Goal: Book appointment/travel/reservation

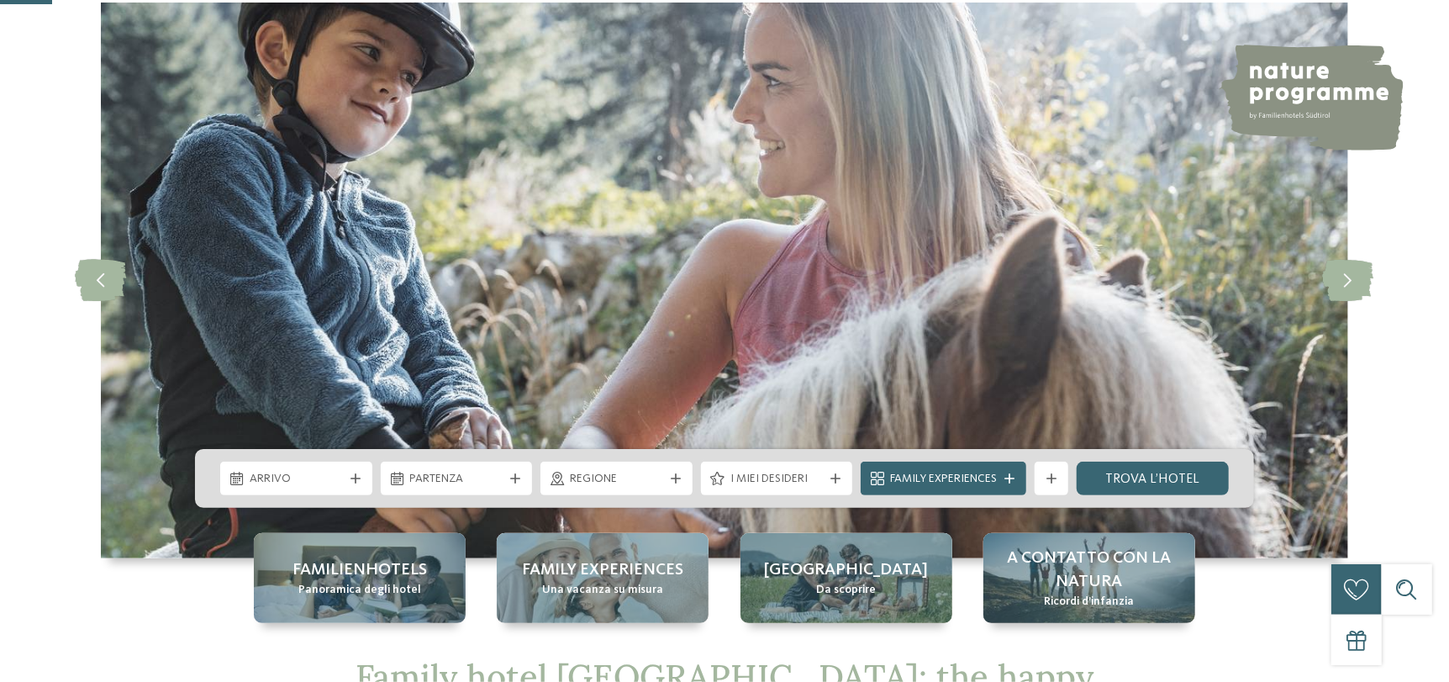
scroll to position [336, 0]
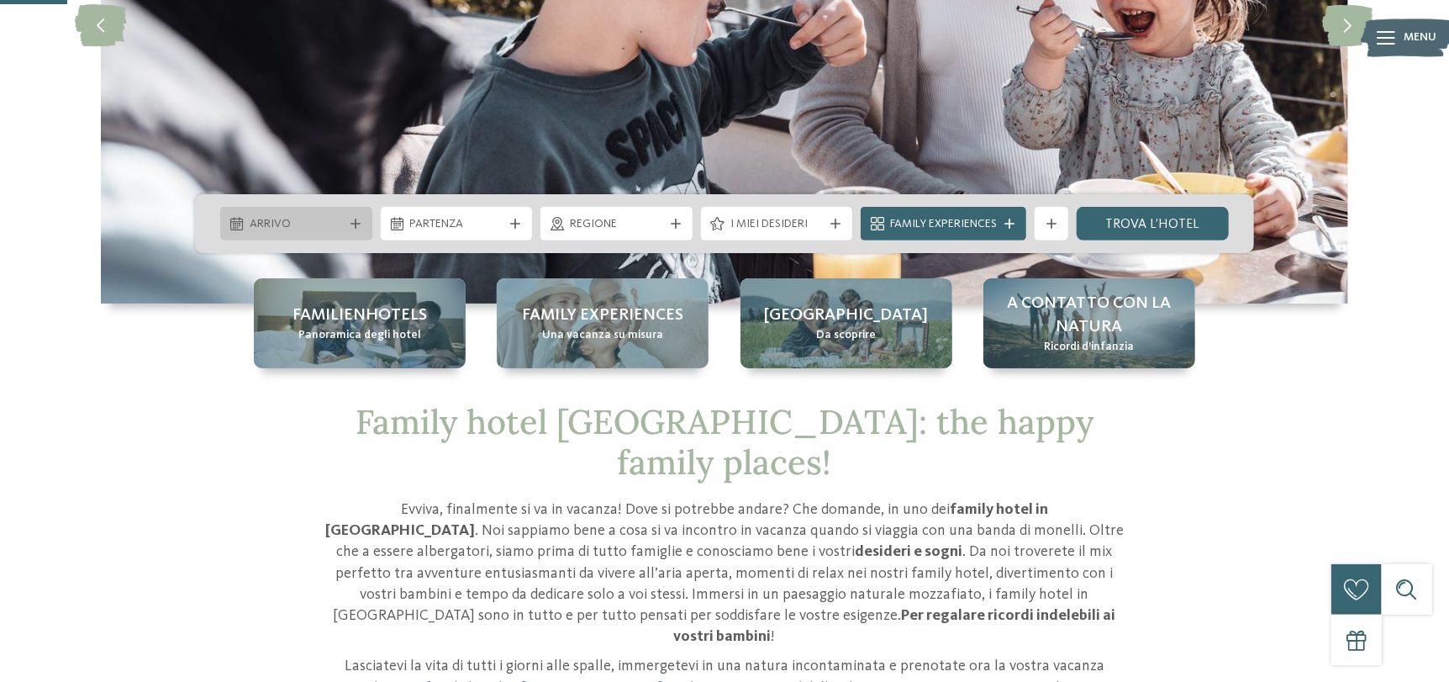
click at [354, 219] on icon at bounding box center [355, 224] width 10 height 10
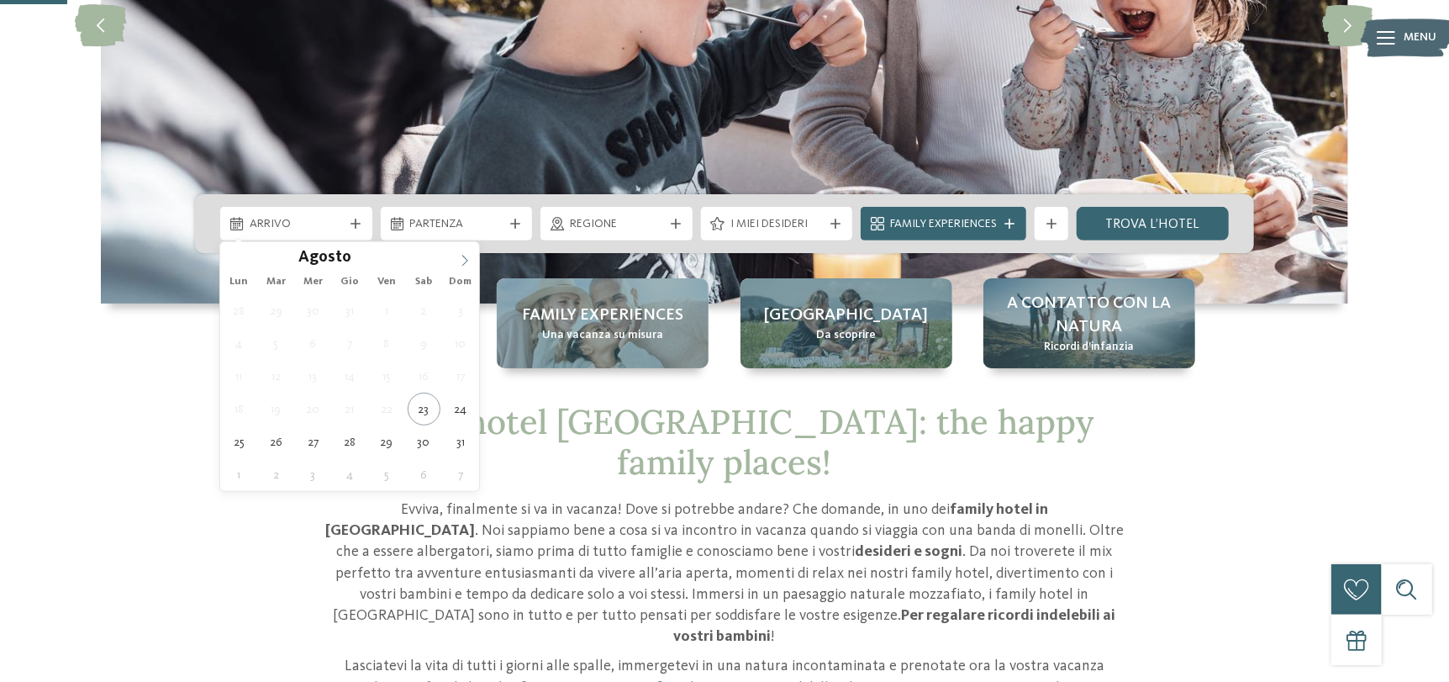
click at [468, 255] on icon at bounding box center [465, 261] width 12 height 12
type input "****"
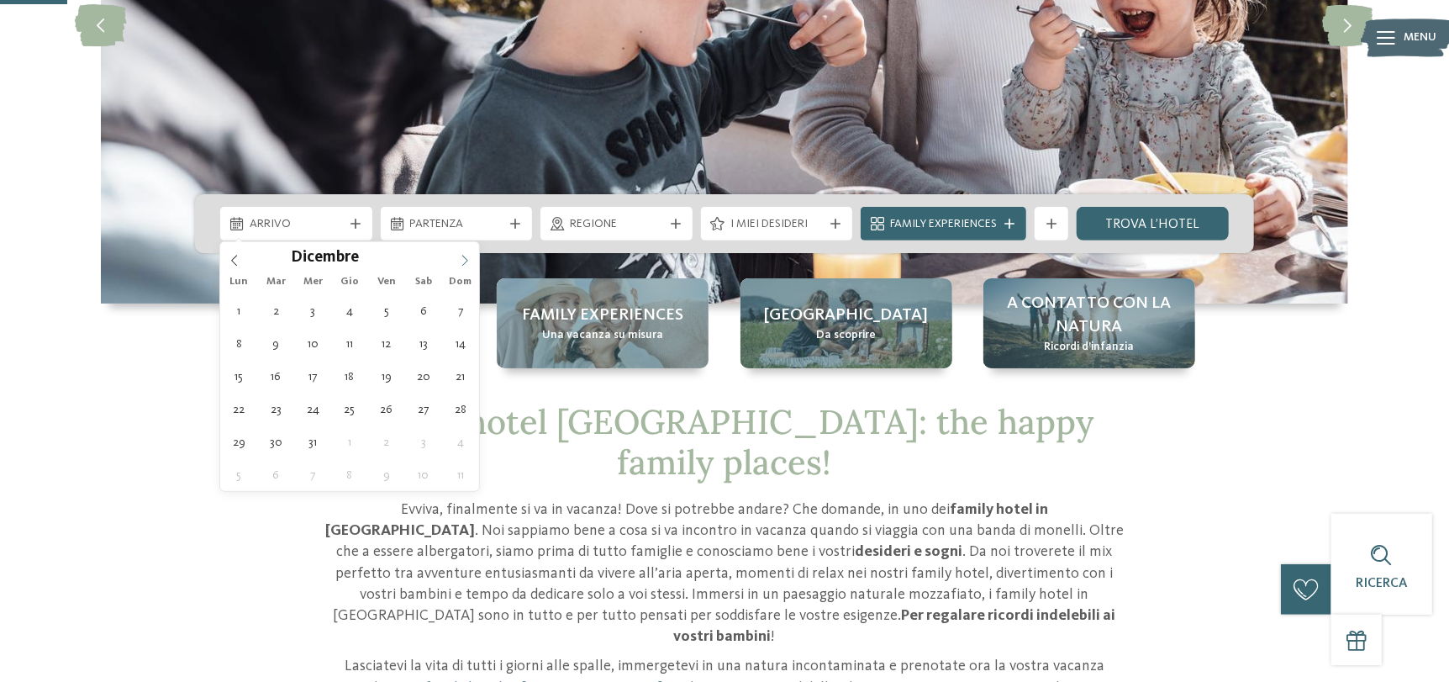
click at [468, 255] on icon at bounding box center [465, 261] width 12 height 12
type div "[DATE]"
type input "****"
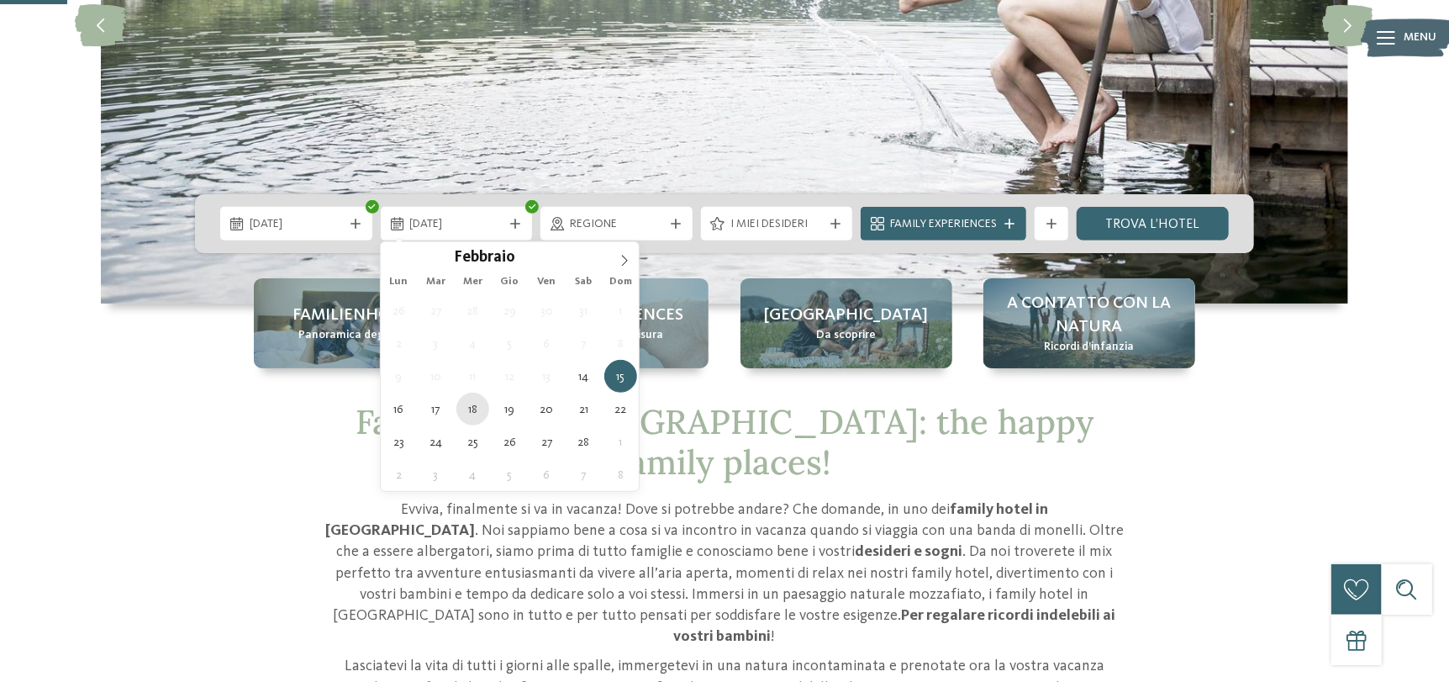
type div "[DATE]"
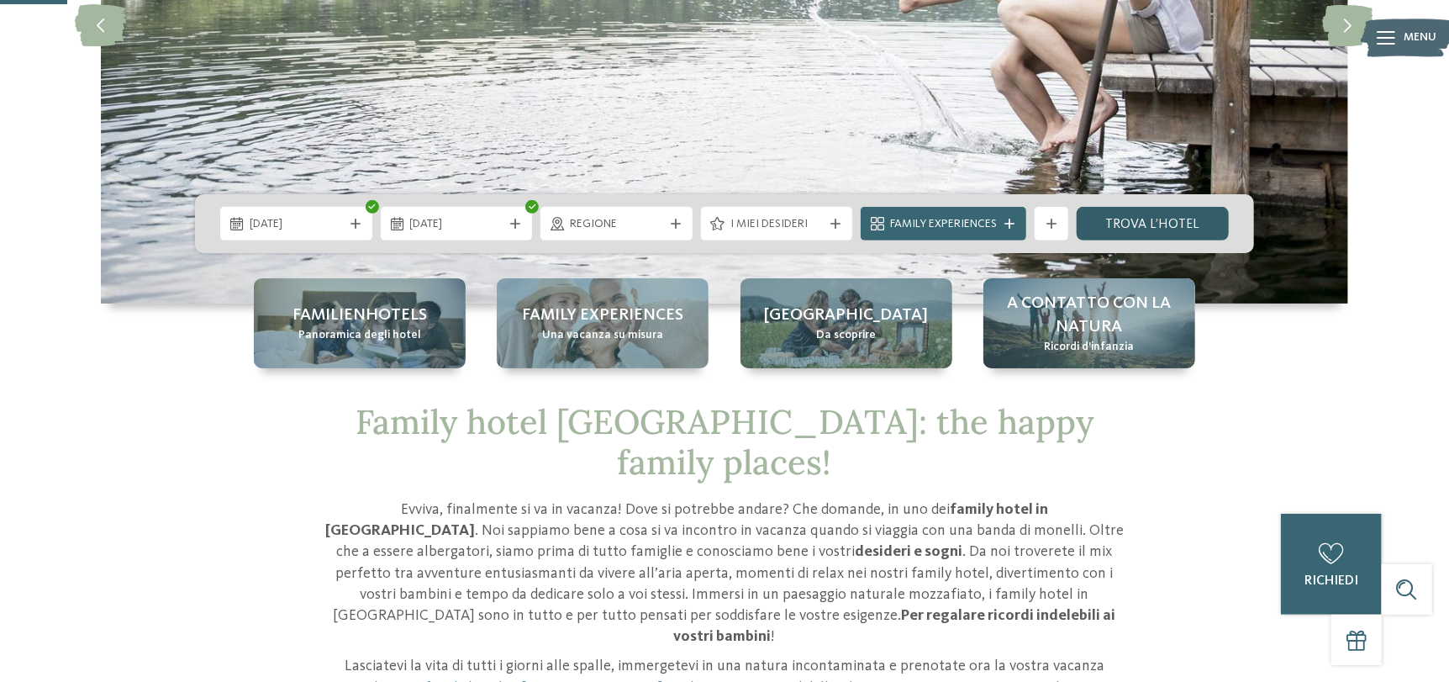
click at [1191, 224] on link "trova l’hotel" at bounding box center [1153, 224] width 152 height 34
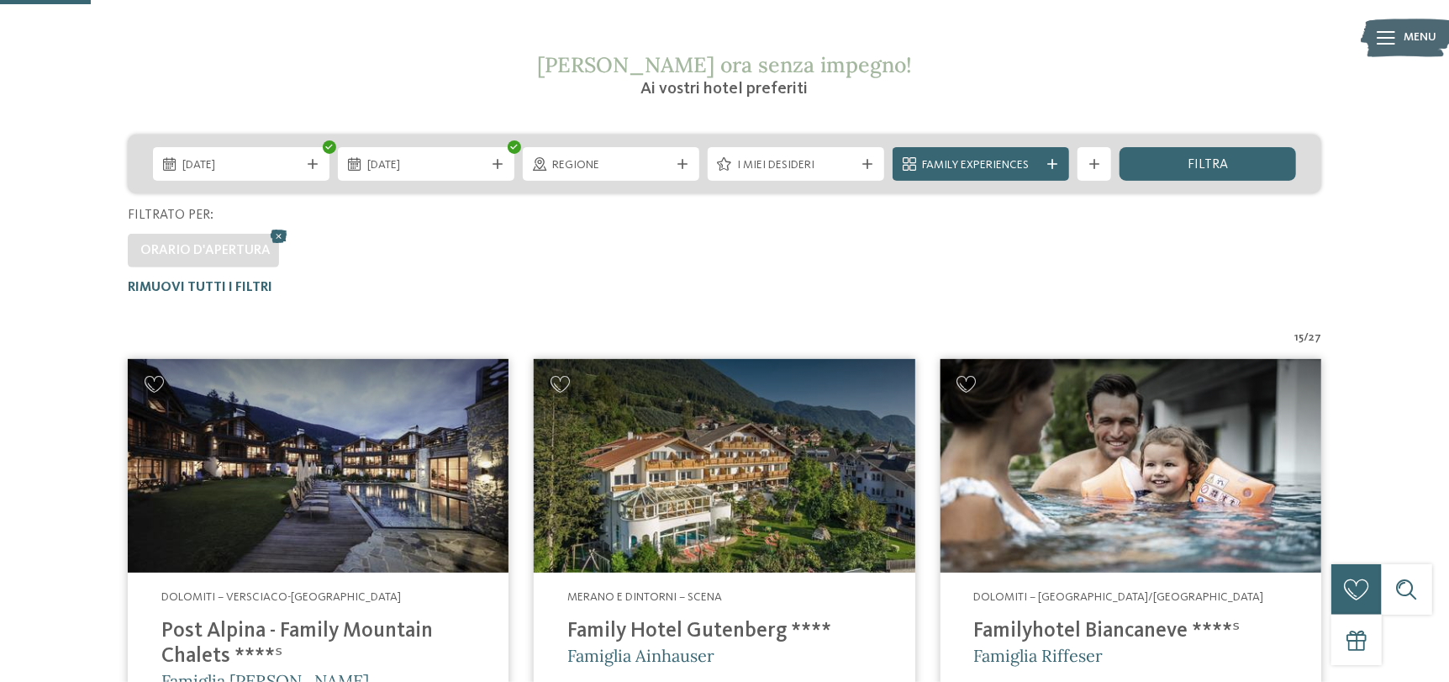
scroll to position [214, 0]
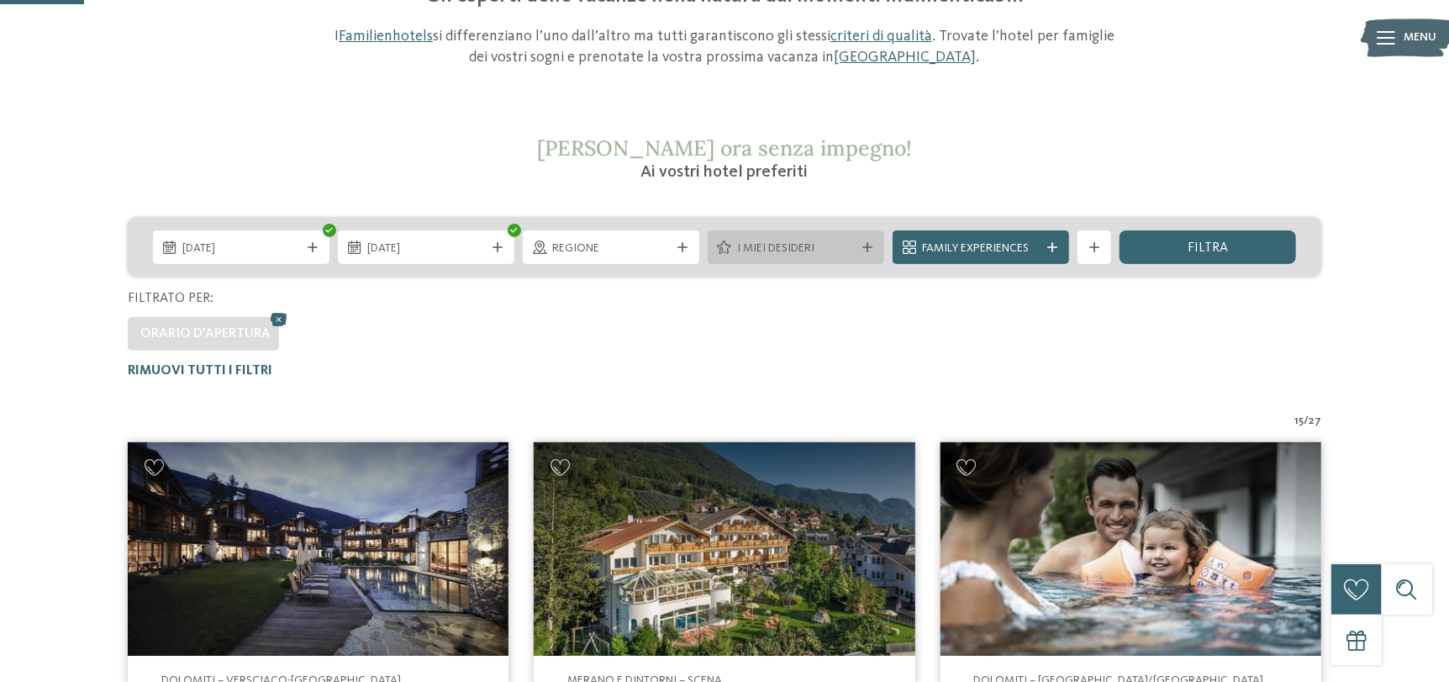
click at [864, 245] on icon at bounding box center [867, 247] width 10 height 10
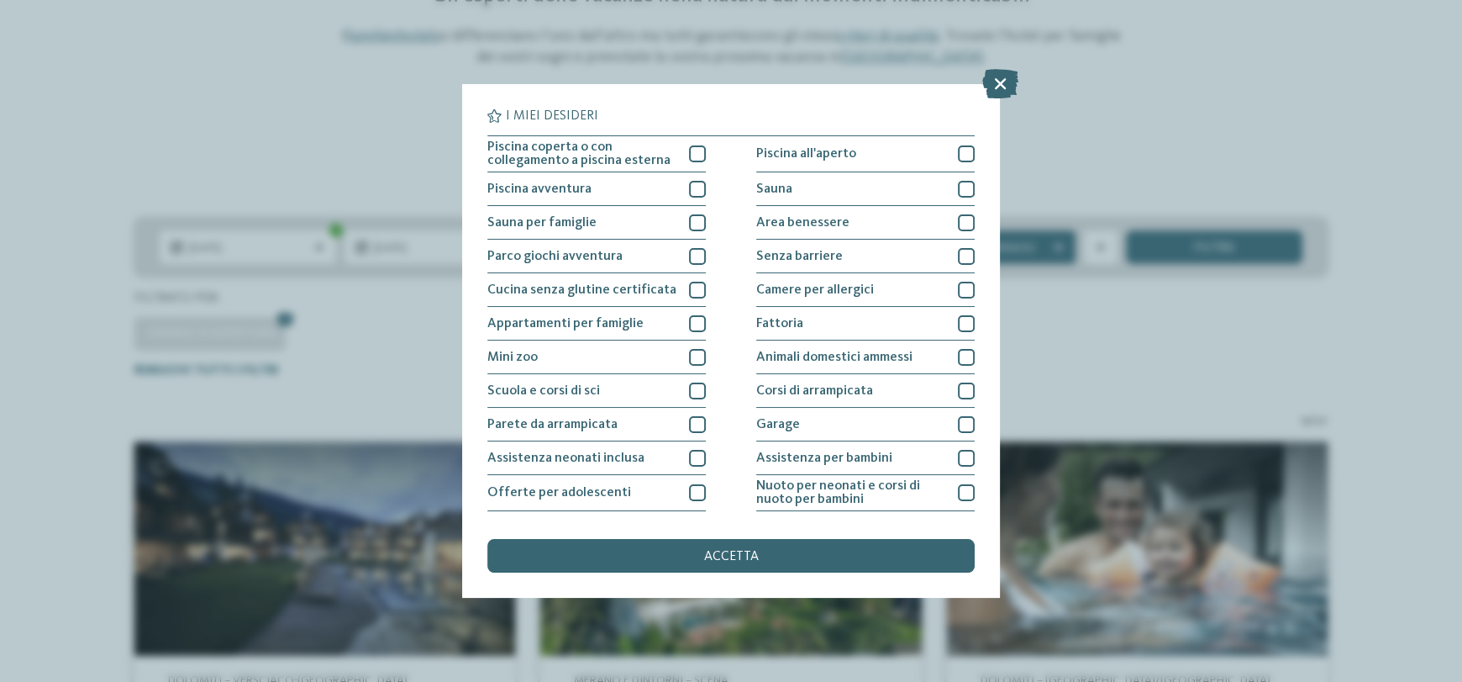
click at [197, 149] on div "I miei desideri Piscina coperta o con collegamento a piscina esterna Piscina al…" at bounding box center [731, 341] width 1462 height 682
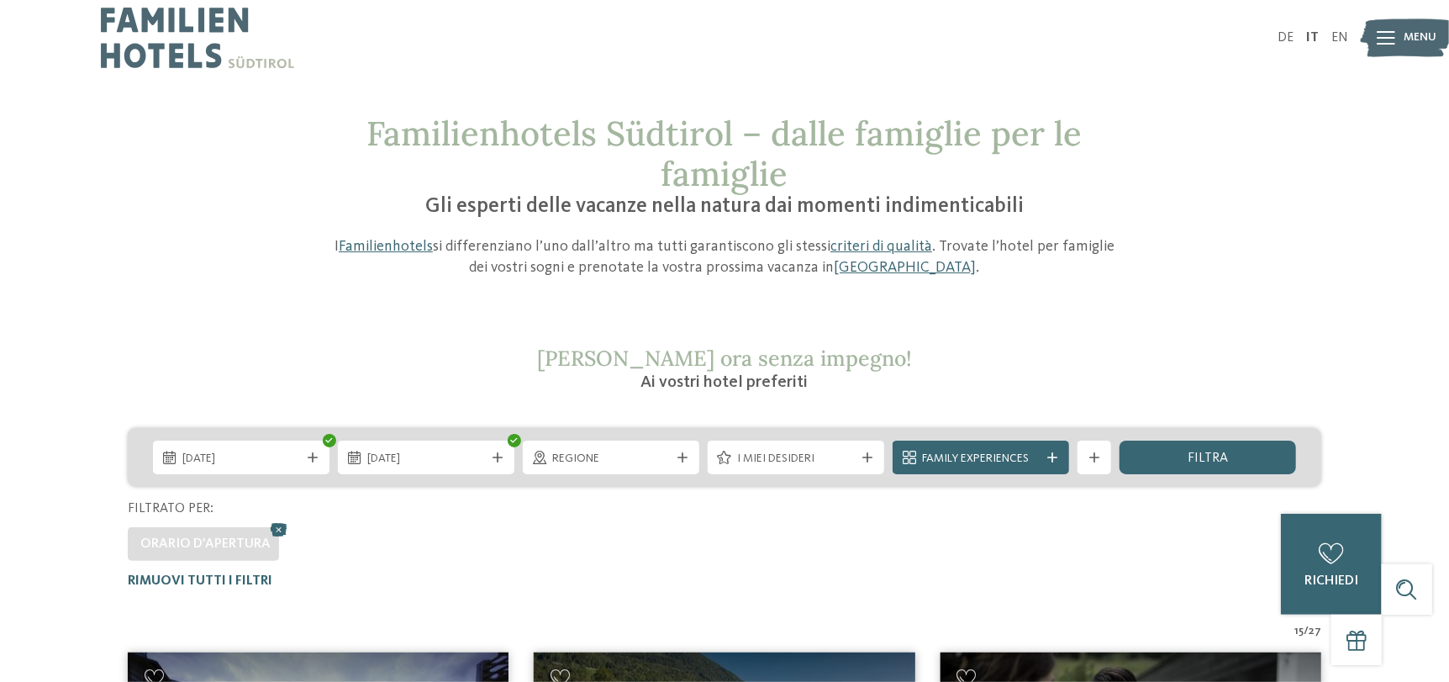
scroll to position [0, 0]
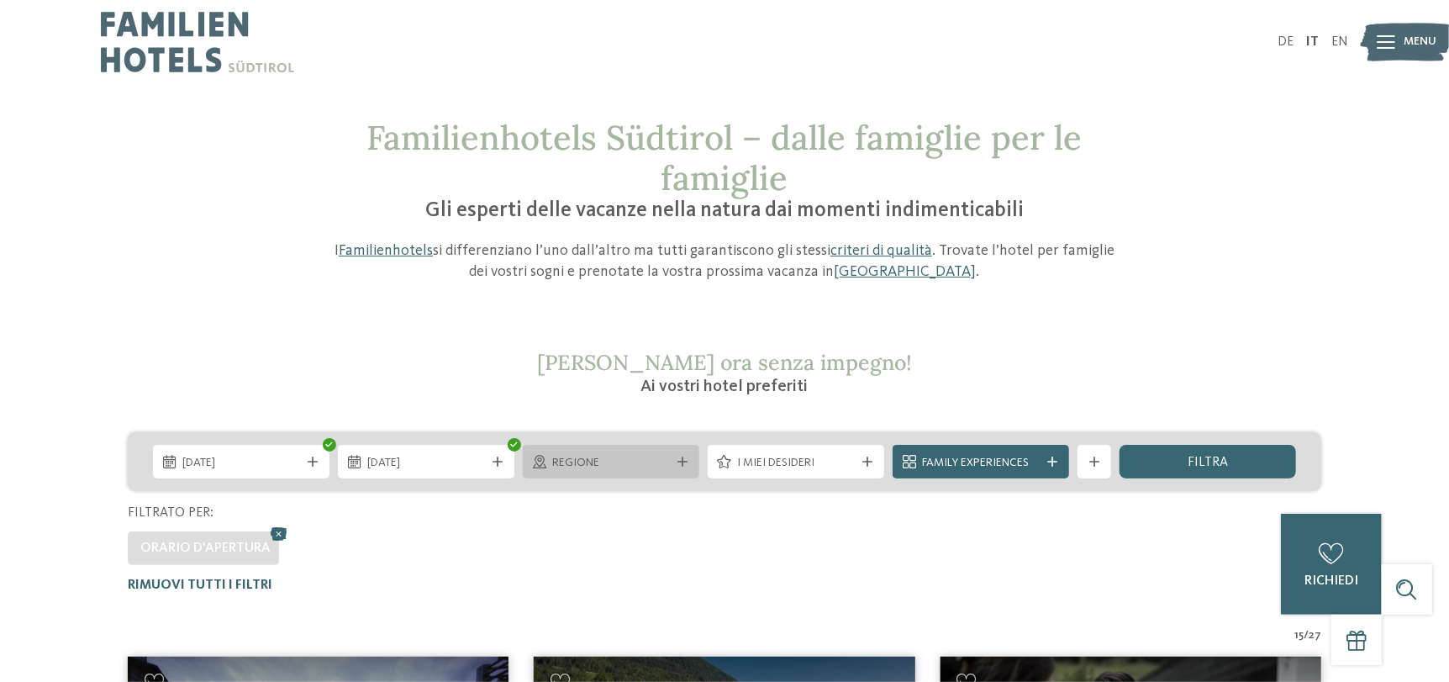
click at [684, 454] on div "Regione" at bounding box center [611, 462] width 176 height 34
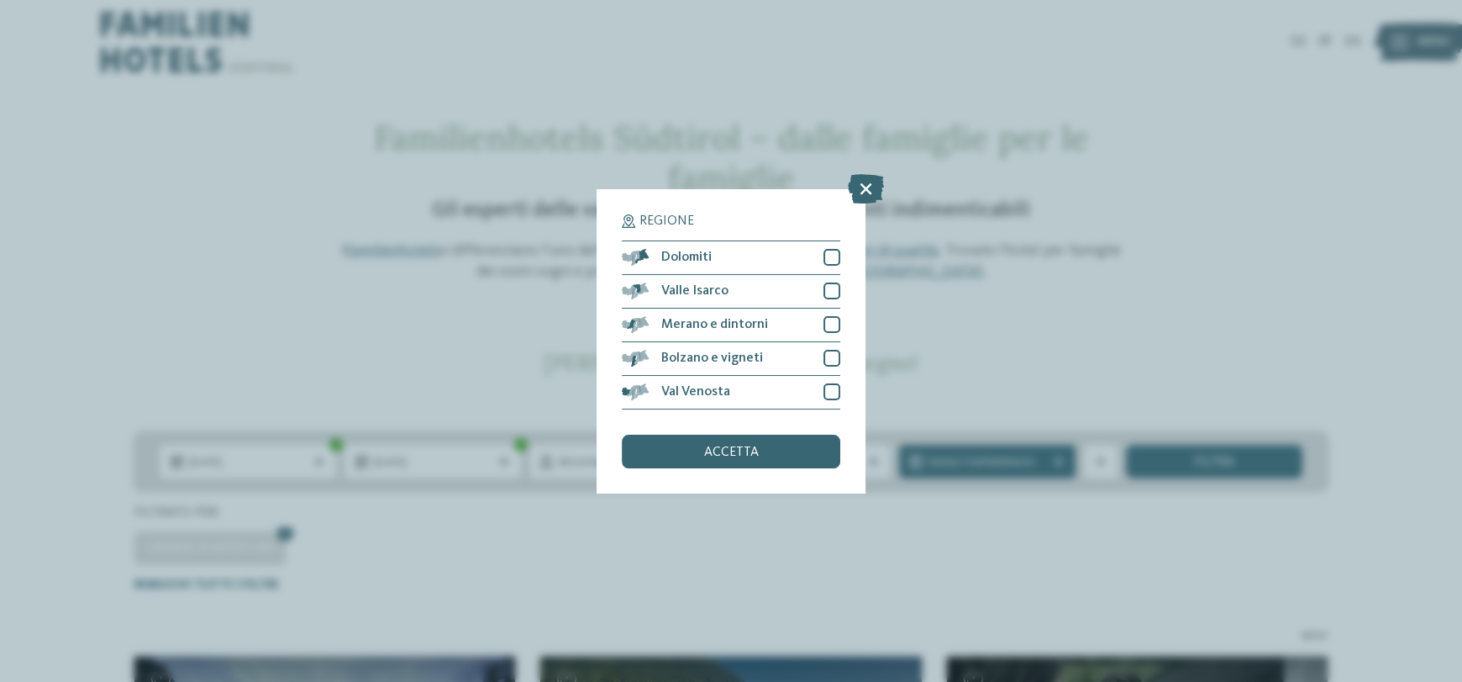
click at [71, 285] on div "Regione Dolomiti" at bounding box center [731, 341] width 1462 height 682
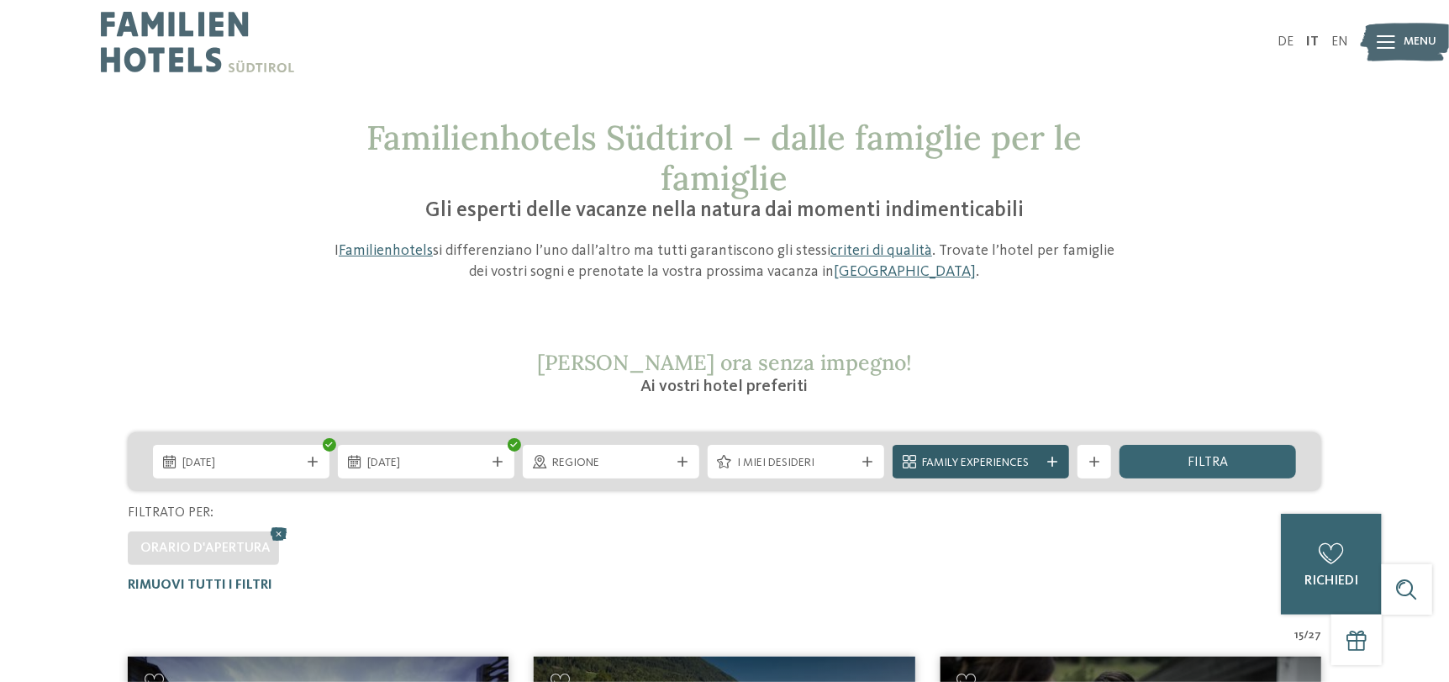
click at [1047, 466] on icon at bounding box center [1052, 461] width 10 height 10
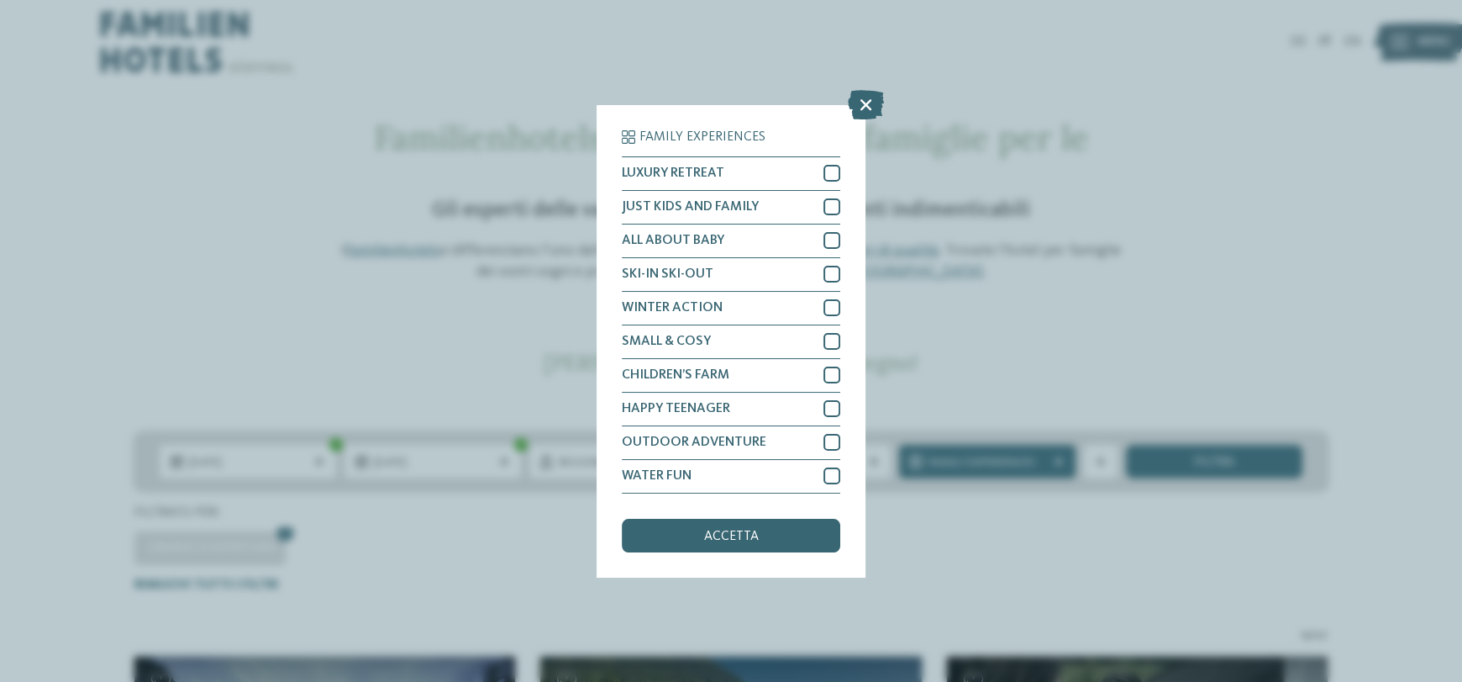
click at [282, 276] on div "Family Experiences LUXURY RETREAT JUST KIDS AND FAMILY" at bounding box center [731, 341] width 1462 height 682
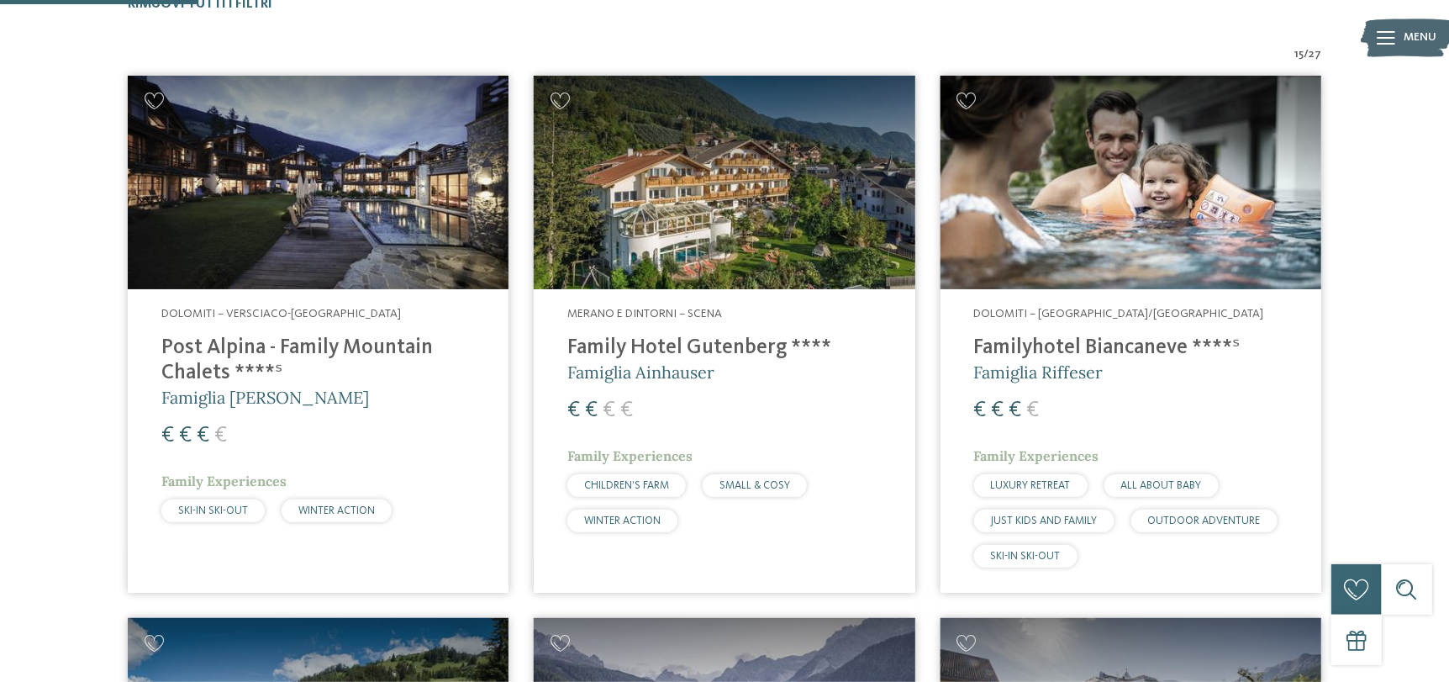
scroll to position [671, 0]
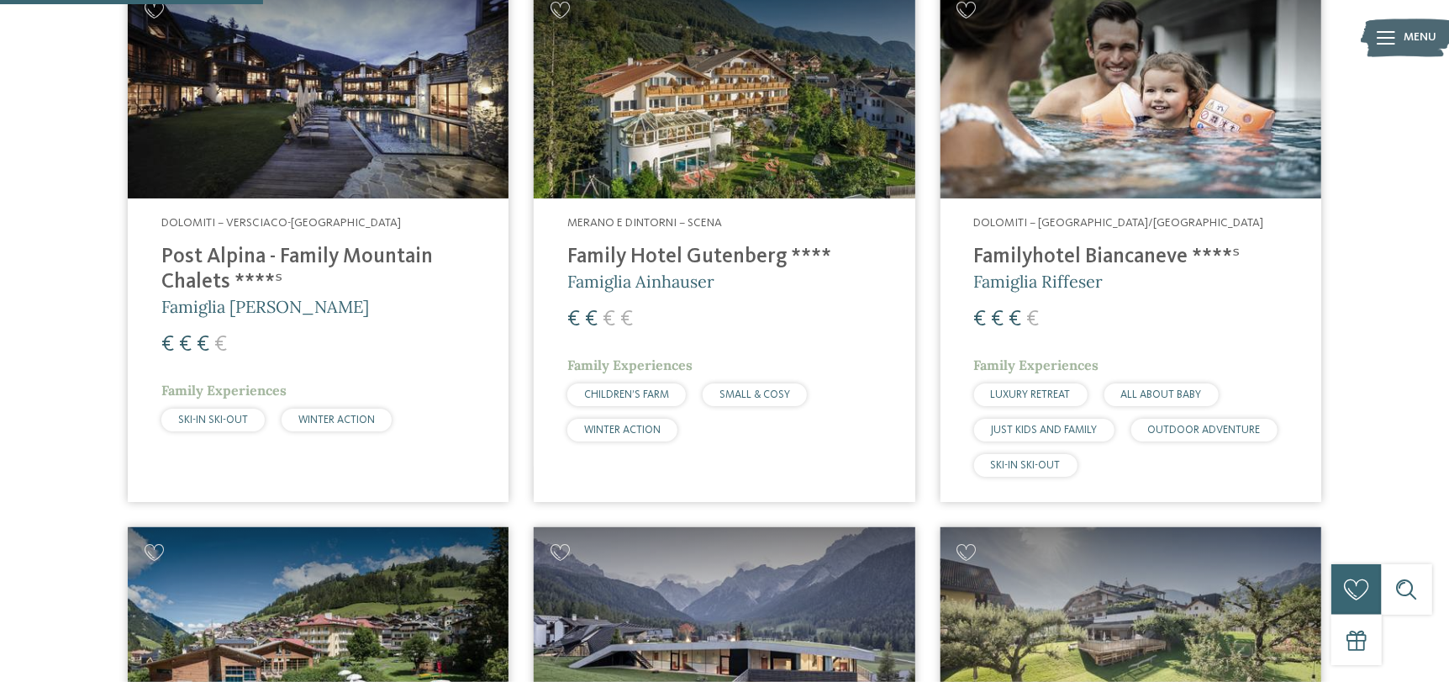
click at [276, 129] on img at bounding box center [318, 92] width 381 height 214
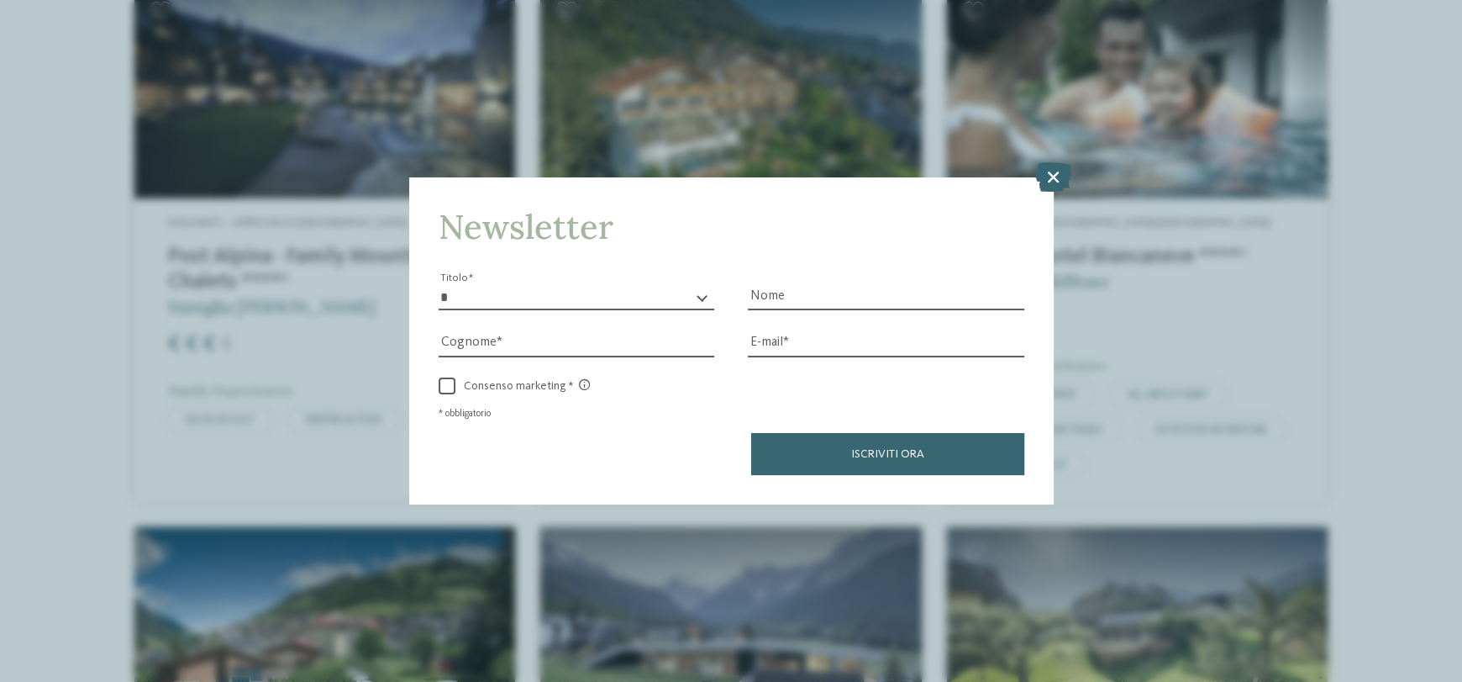
click at [1045, 174] on icon at bounding box center [1053, 176] width 36 height 29
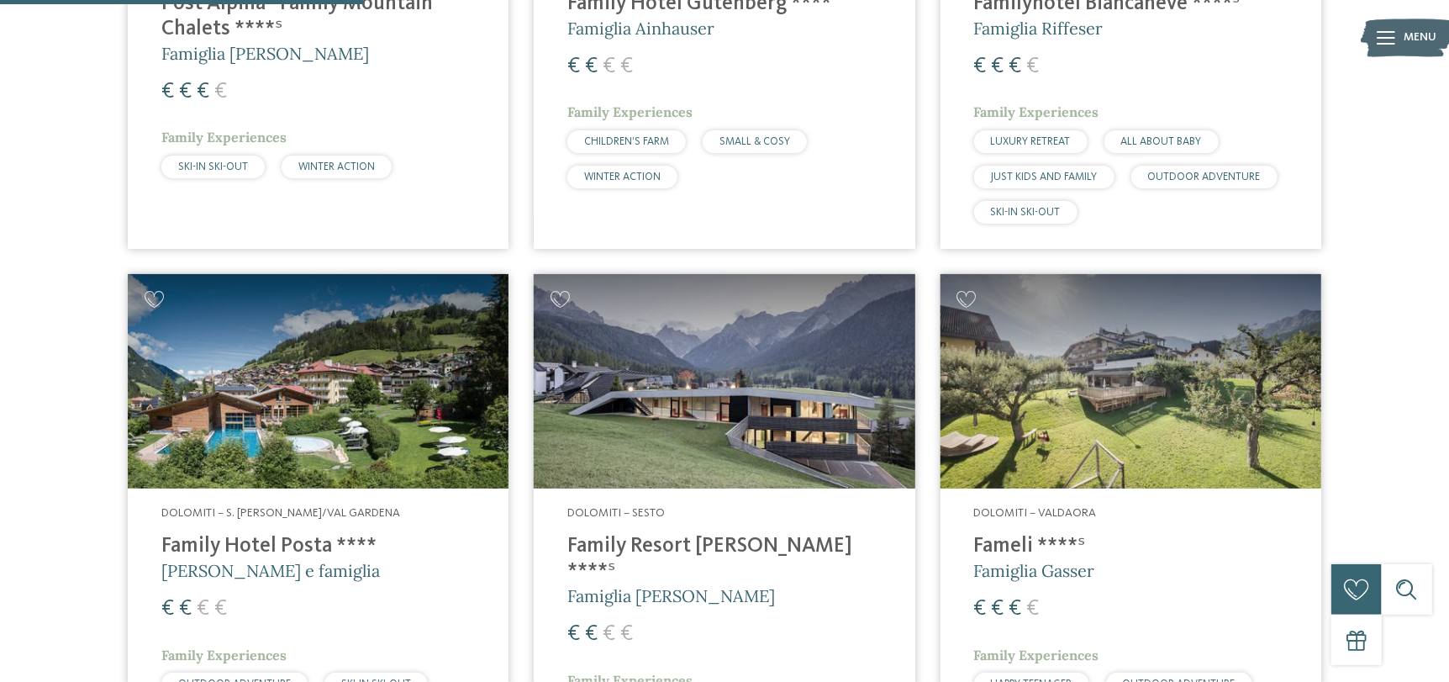
scroll to position [1008, 0]
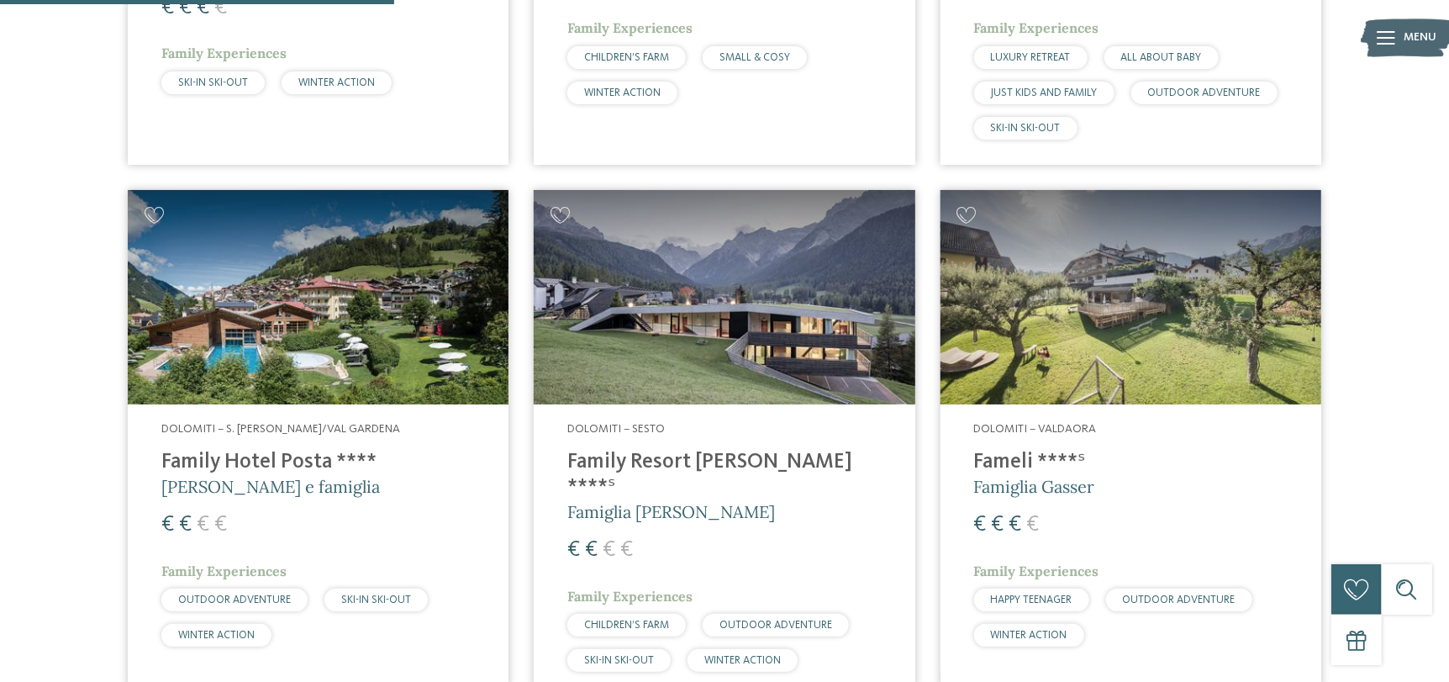
click at [714, 393] on img at bounding box center [724, 297] width 381 height 214
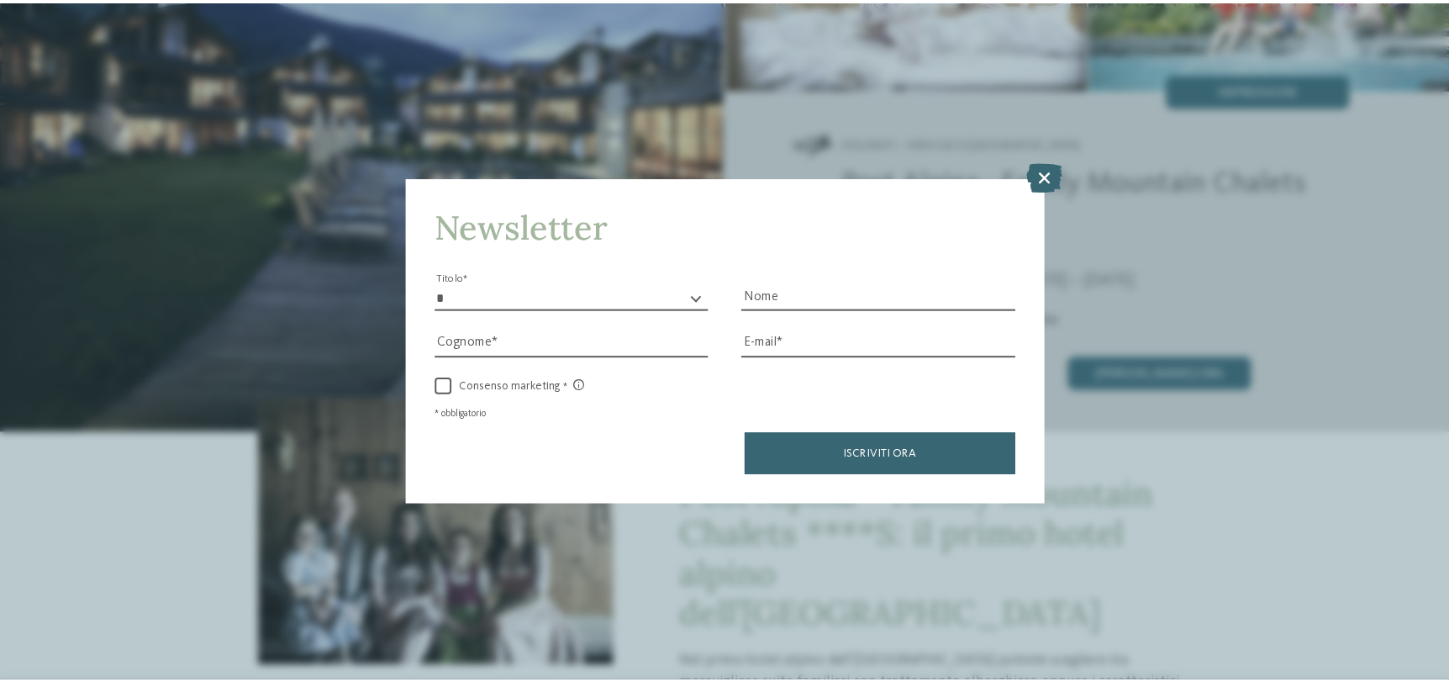
scroll to position [168, 0]
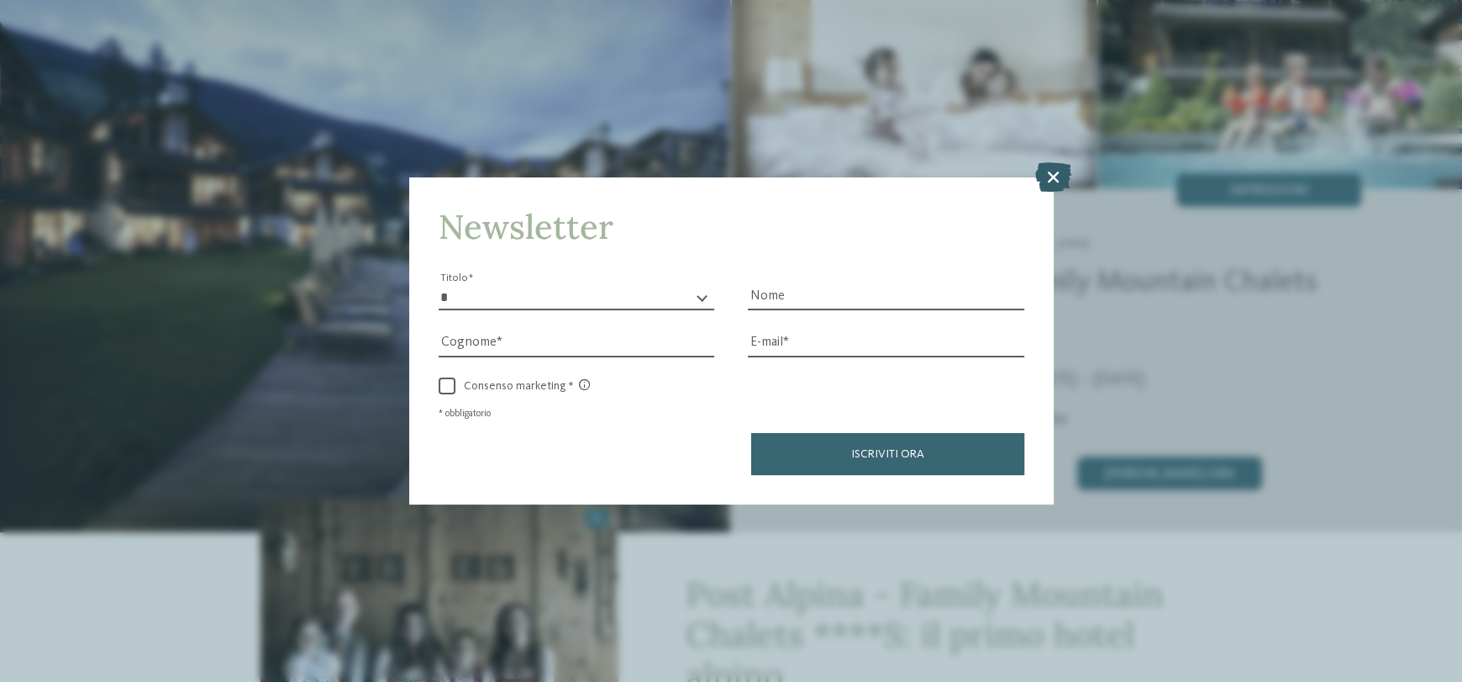
click at [1050, 172] on icon at bounding box center [1053, 176] width 36 height 29
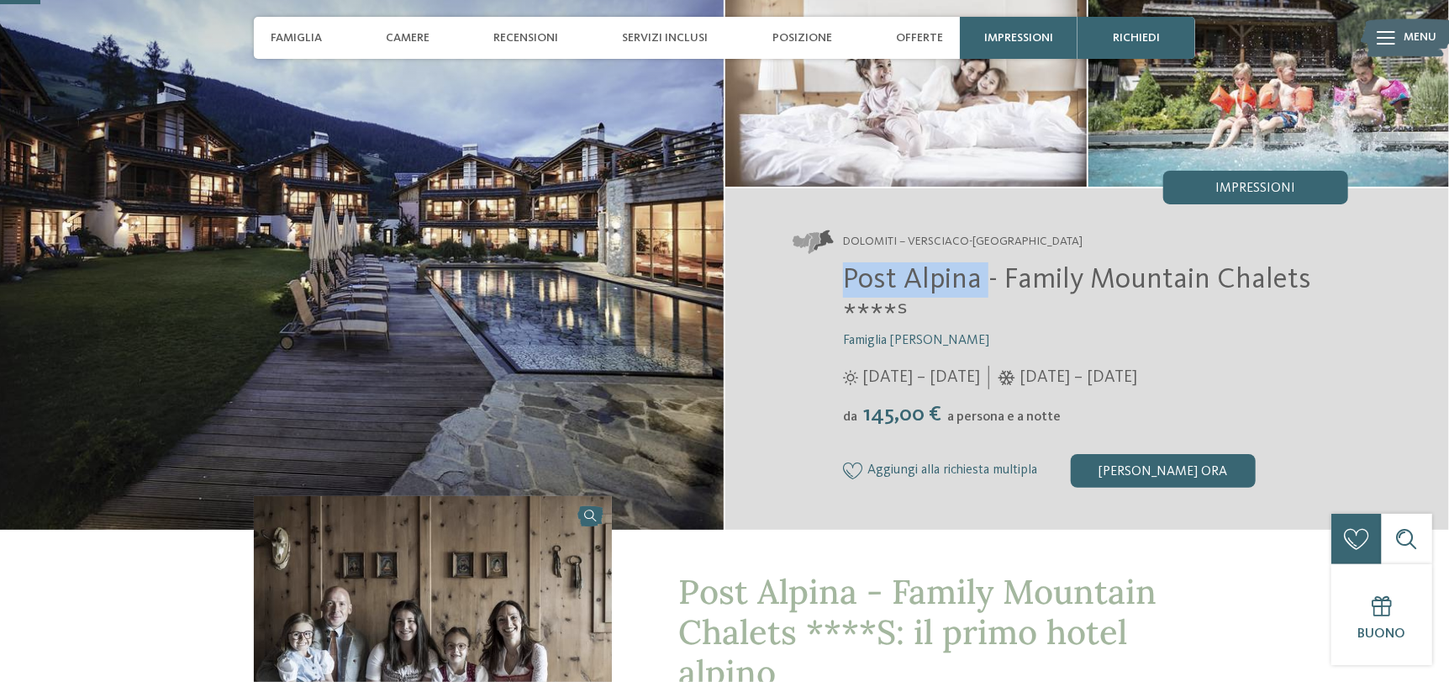
drag, startPoint x: 846, startPoint y: 282, endPoint x: 990, endPoint y: 280, distance: 143.7
click at [990, 280] on span "Post Alpina - Family Mountain Chalets ****ˢ" at bounding box center [1077, 297] width 468 height 65
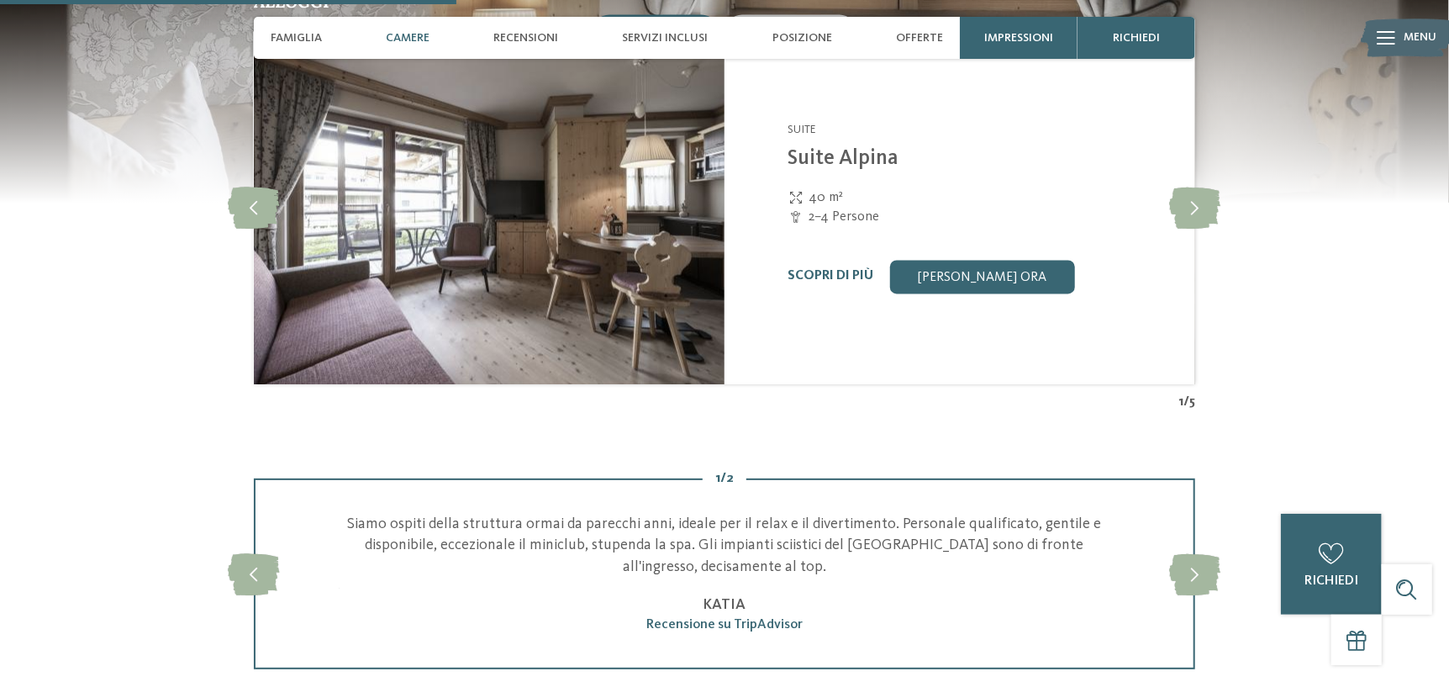
scroll to position [1848, 0]
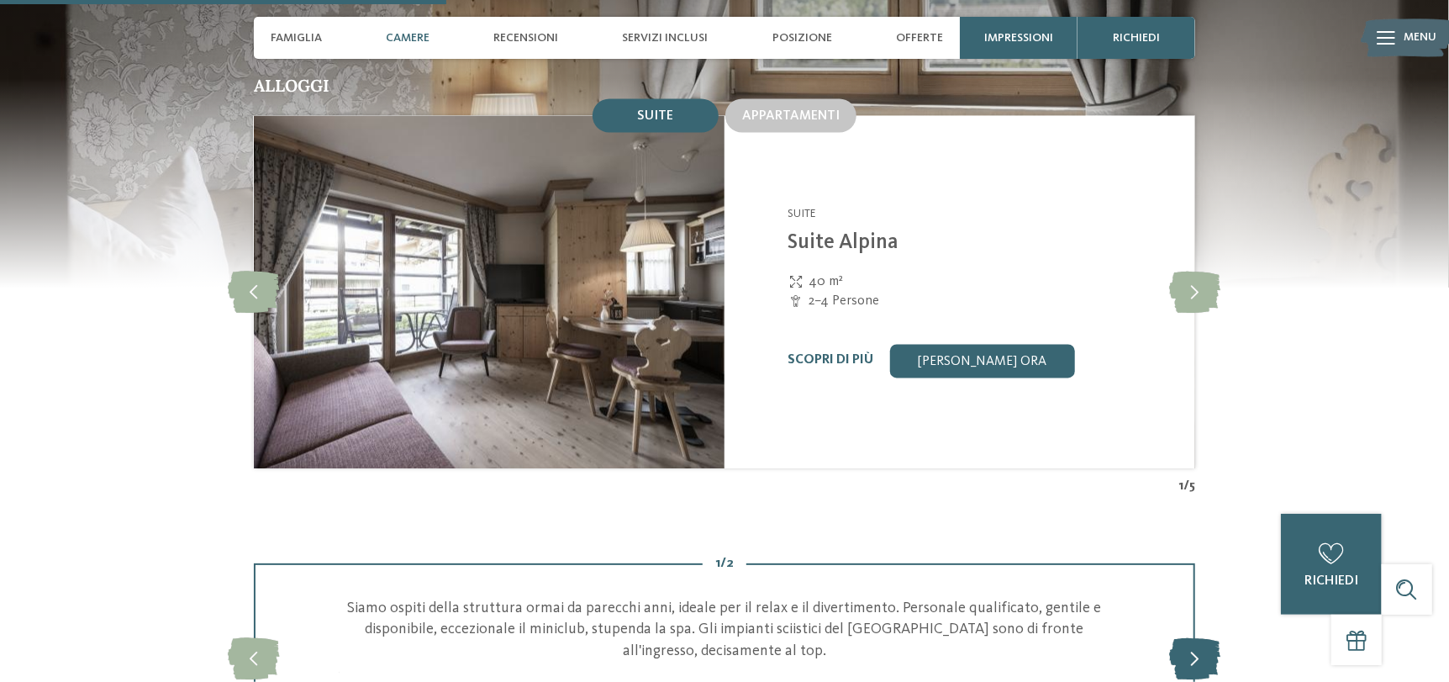
click at [1203, 638] on icon at bounding box center [1195, 659] width 51 height 42
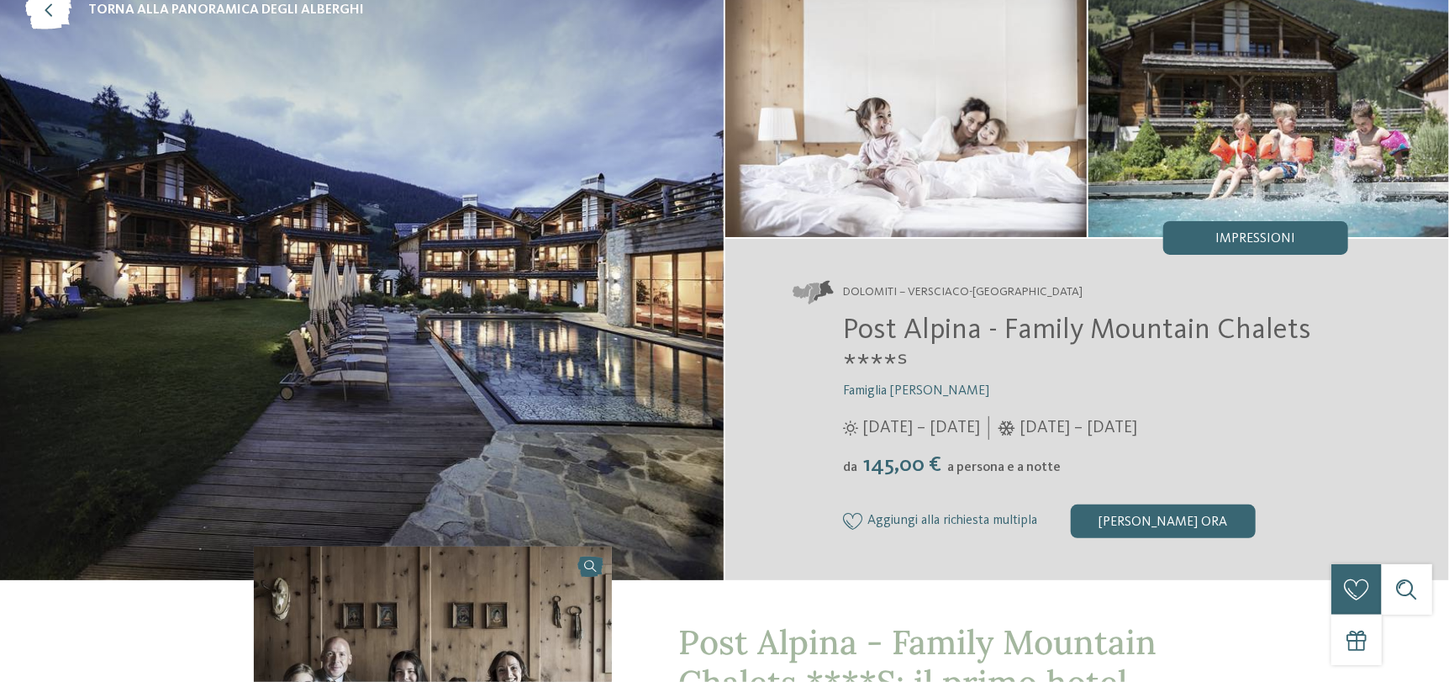
scroll to position [0, 0]
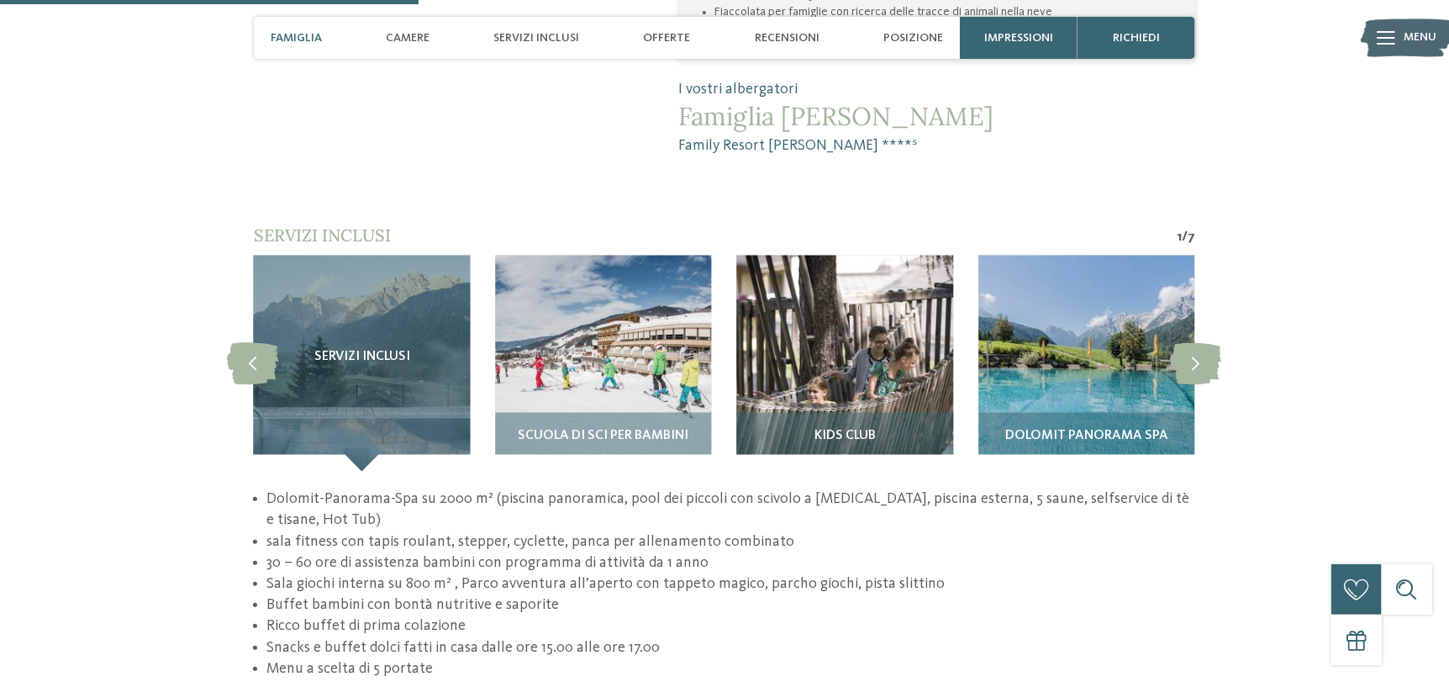
scroll to position [1428, 0]
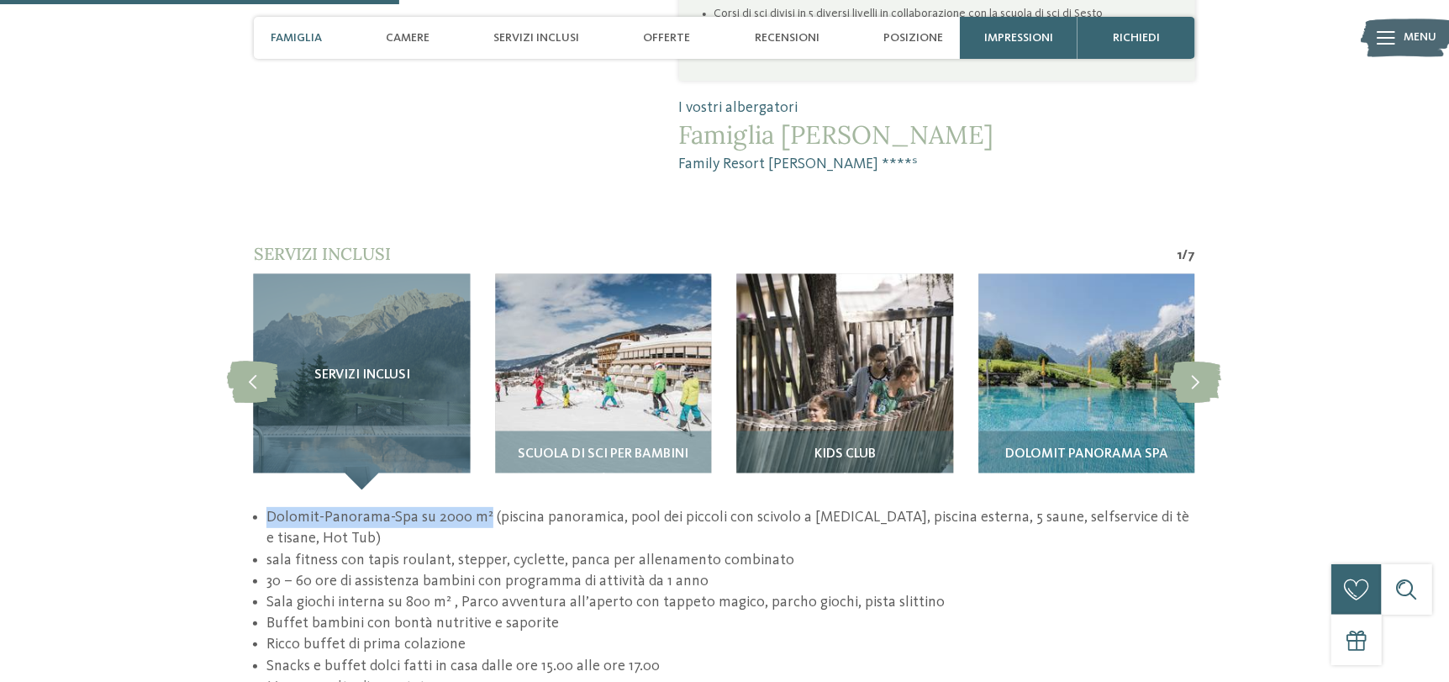
drag, startPoint x: 268, startPoint y: 461, endPoint x: 484, endPoint y: 466, distance: 216.1
click at [484, 507] on li "Dolomit-Panorama-Spa su 2000 m² (piscina panoramica, pool dei piccoli con scivo…" at bounding box center [730, 528] width 929 height 42
